Goal: Transaction & Acquisition: Purchase product/service

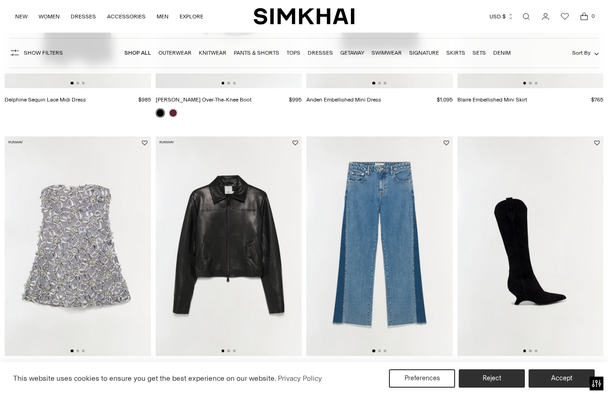
scroll to position [637, 0]
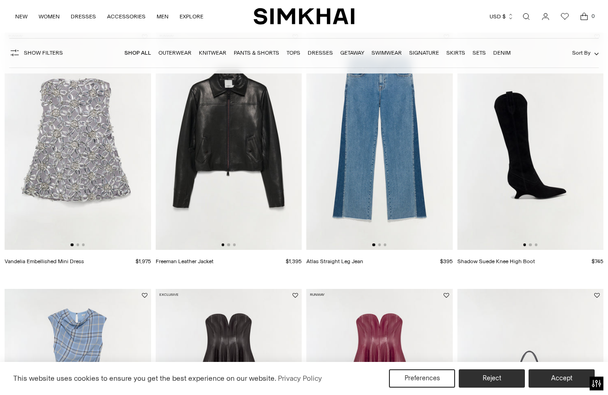
click at [91, 172] on img at bounding box center [78, 139] width 146 height 219
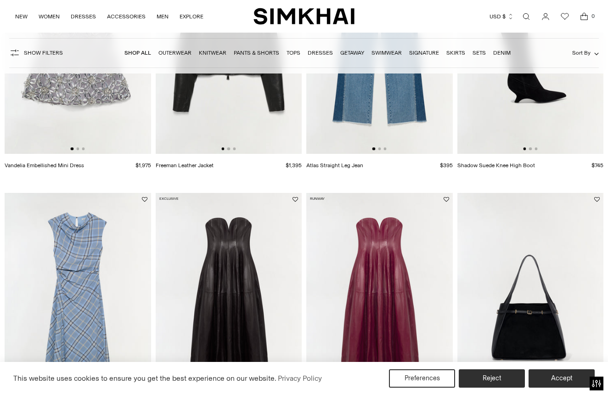
scroll to position [836, 0]
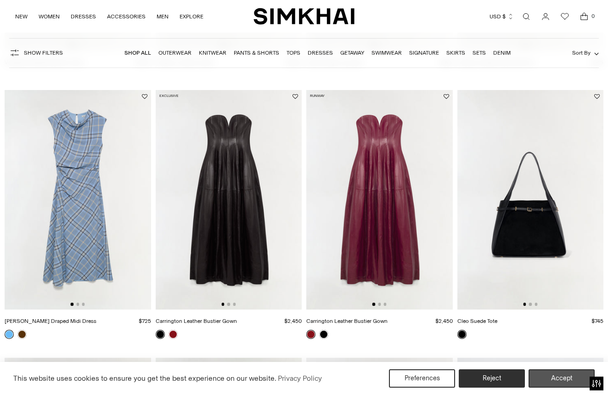
click at [556, 379] on button "Accept" at bounding box center [561, 378] width 66 height 18
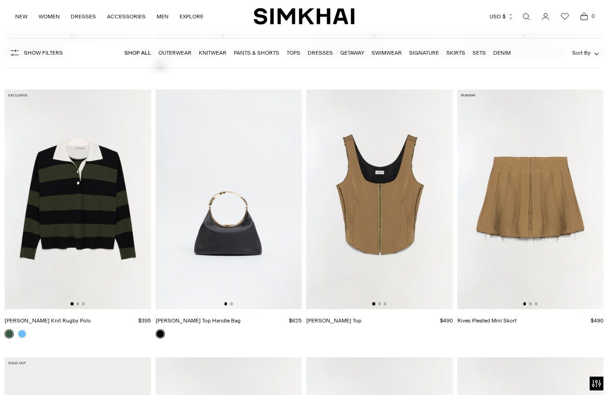
scroll to position [6409, 0]
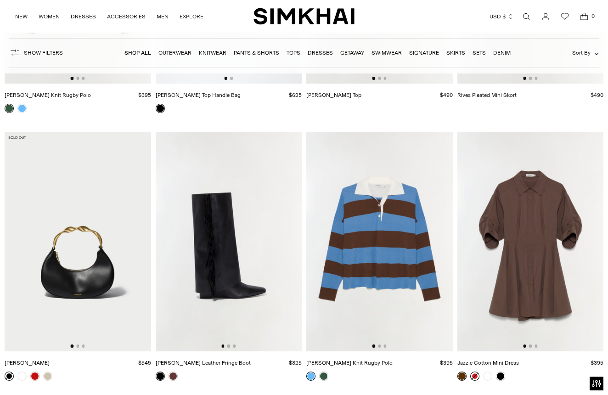
click at [474, 375] on link at bounding box center [474, 375] width 9 height 9
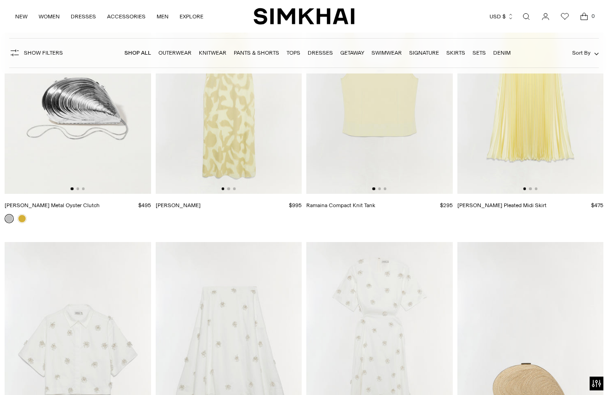
scroll to position [18623, 0]
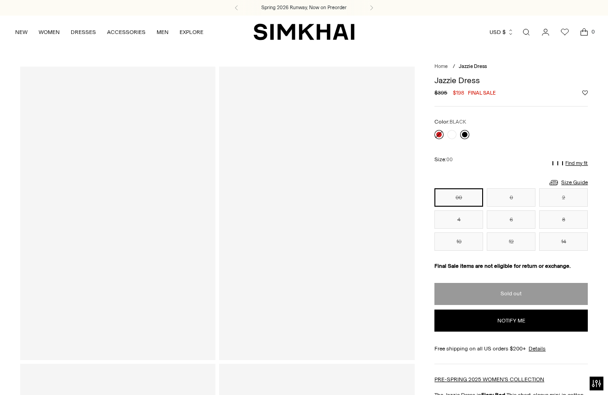
click at [463, 135] on link at bounding box center [464, 134] width 9 height 9
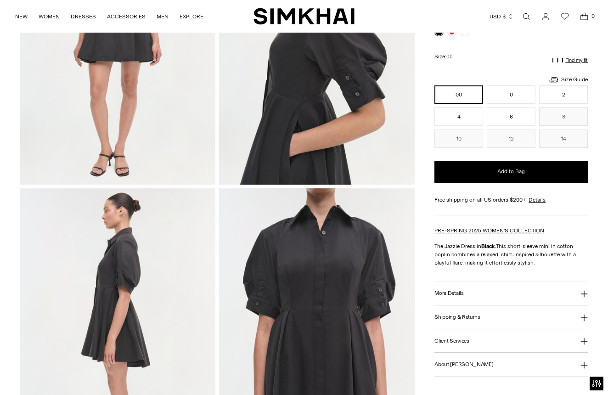
scroll to position [268, 0]
